Goal: Information Seeking & Learning: Compare options

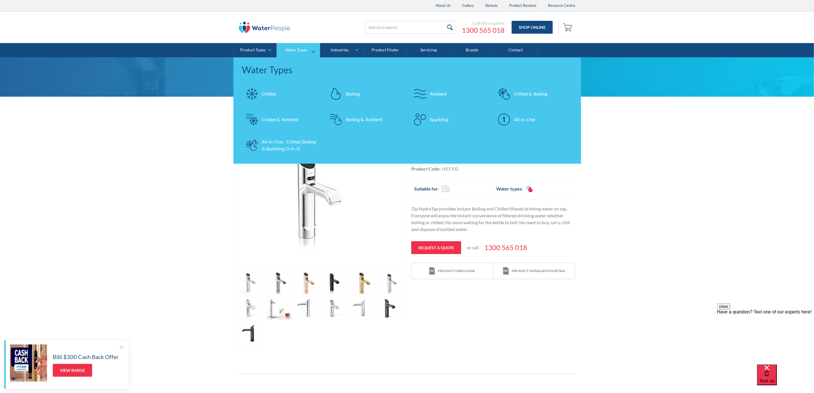
click at [282, 139] on div "All-in-One Chilled, Boiling & Sparkling (3-in-1)" at bounding box center [290, 145] width 56 height 14
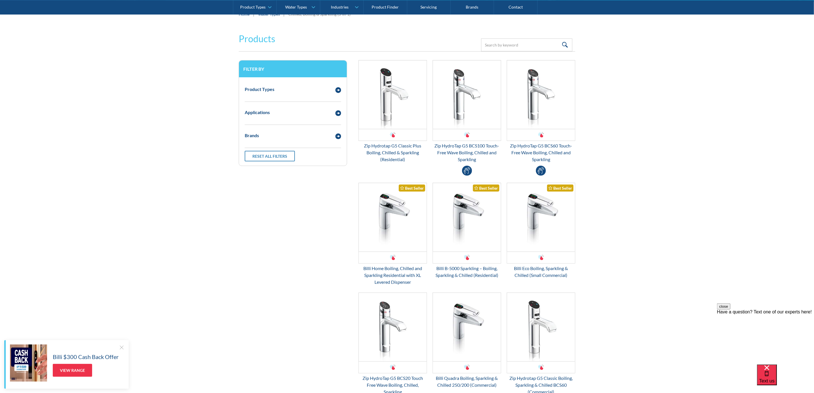
scroll to position [43, 0]
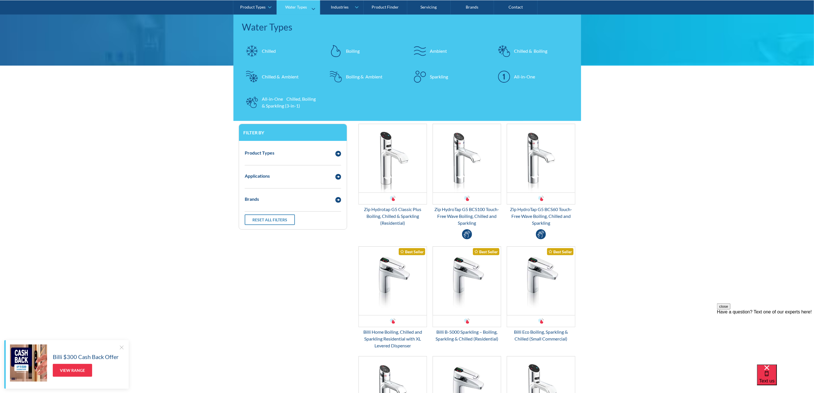
click at [283, 99] on div "All-in-One Chilled, Boiling & Sparkling (3-in-1)" at bounding box center [290, 103] width 56 height 14
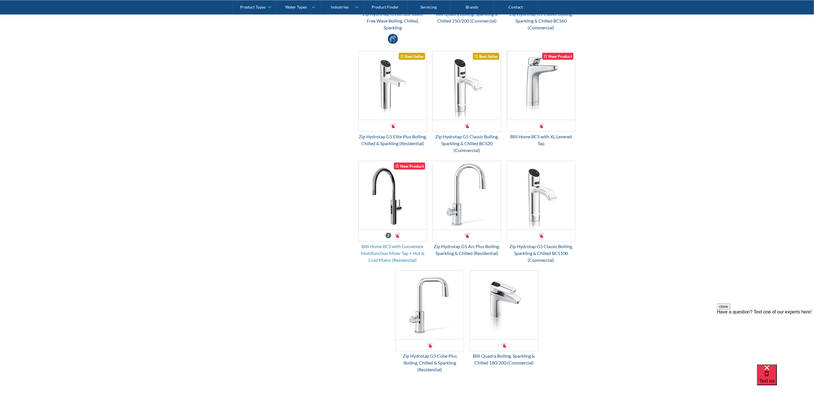
click at [395, 248] on div "Billi Home BCS with Gooseneck Multifunction Mixer Tap + Hot & Cold Mains (Resid…" at bounding box center [393, 253] width 68 height 21
